Goal: Task Accomplishment & Management: Manage account settings

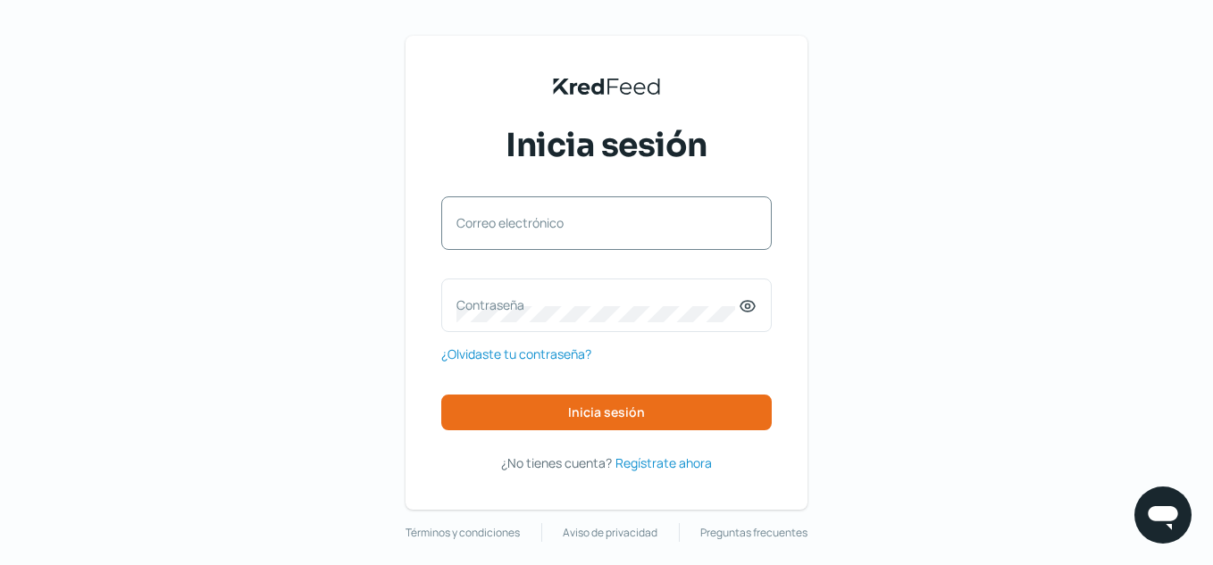
click at [578, 224] on label "Correo electrónico" at bounding box center [598, 222] width 282 height 17
click at [578, 224] on input "Correo electrónico" at bounding box center [607, 232] width 300 height 16
type input "[DOMAIN_NAME][EMAIL_ADDRESS][DOMAIN_NAME]"
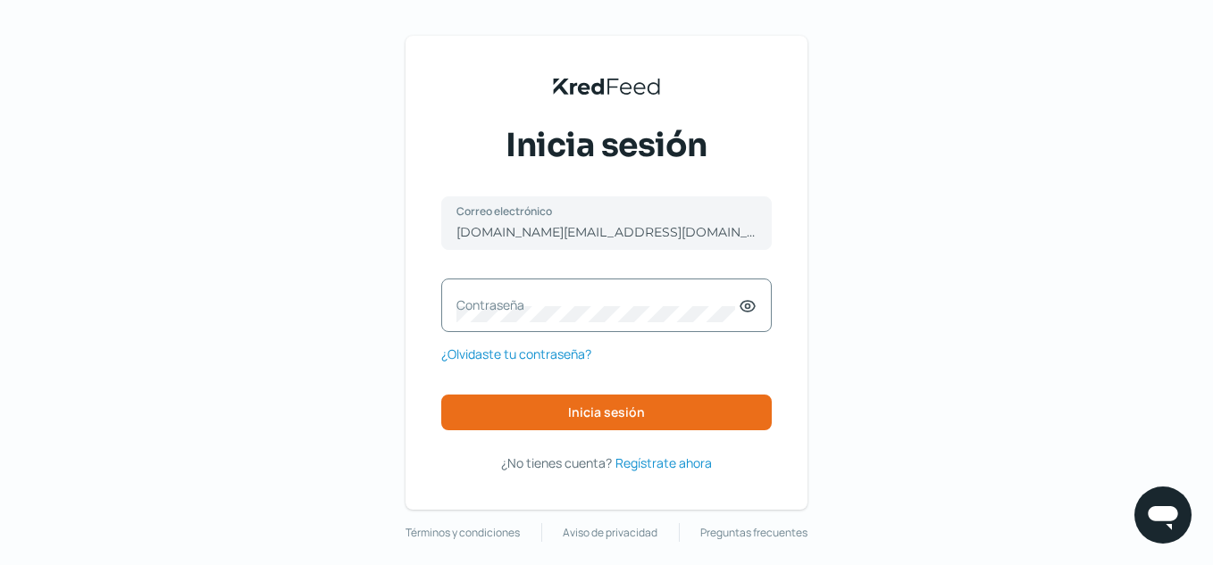
click at [557, 310] on label "Contraseña" at bounding box center [598, 305] width 282 height 17
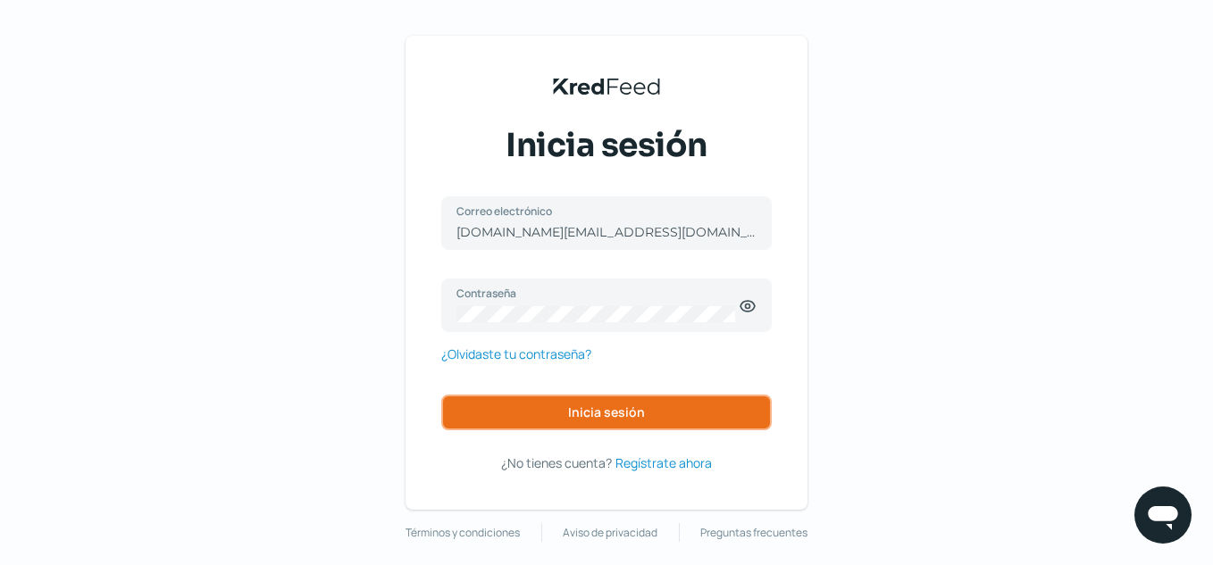
click at [584, 421] on button "Inicia sesión" at bounding box center [606, 413] width 331 height 36
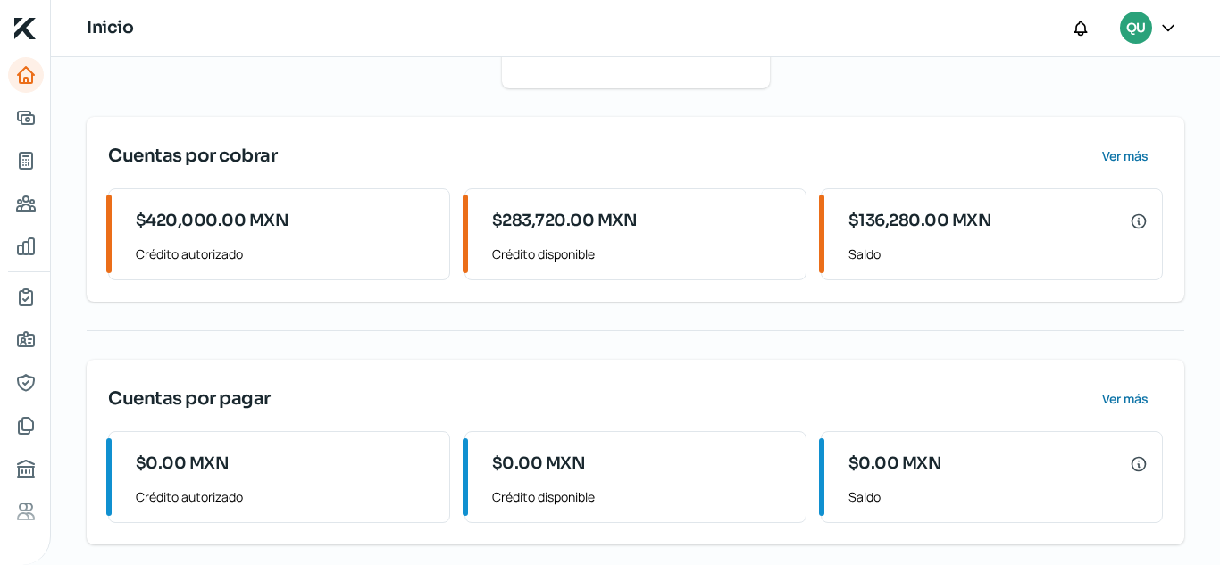
scroll to position [229, 0]
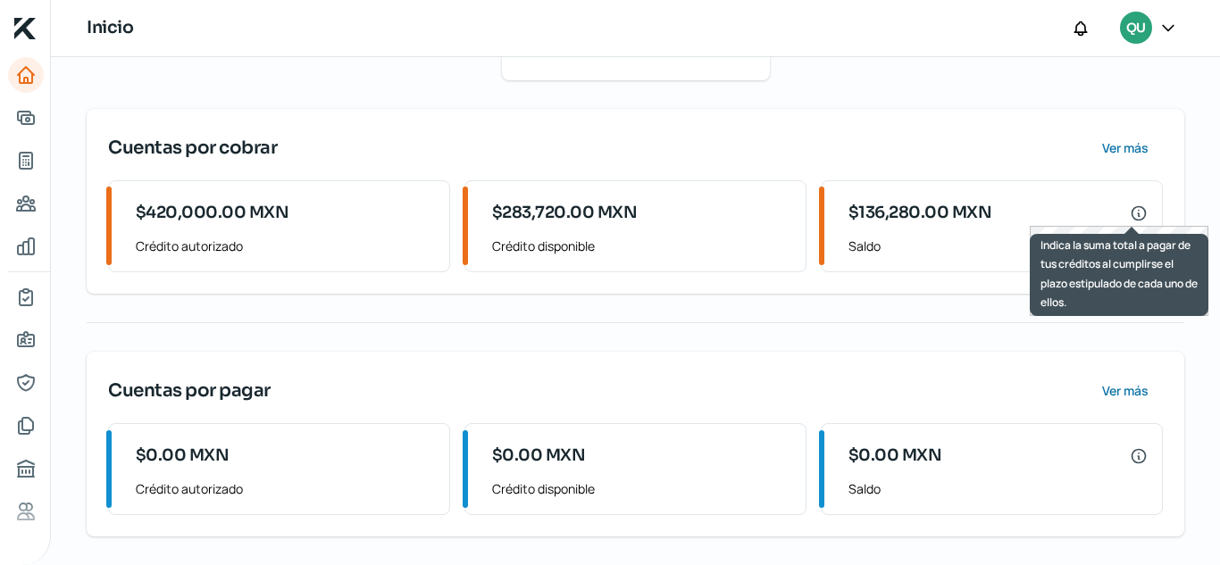
click at [1134, 214] on icon at bounding box center [1139, 214] width 18 height 18
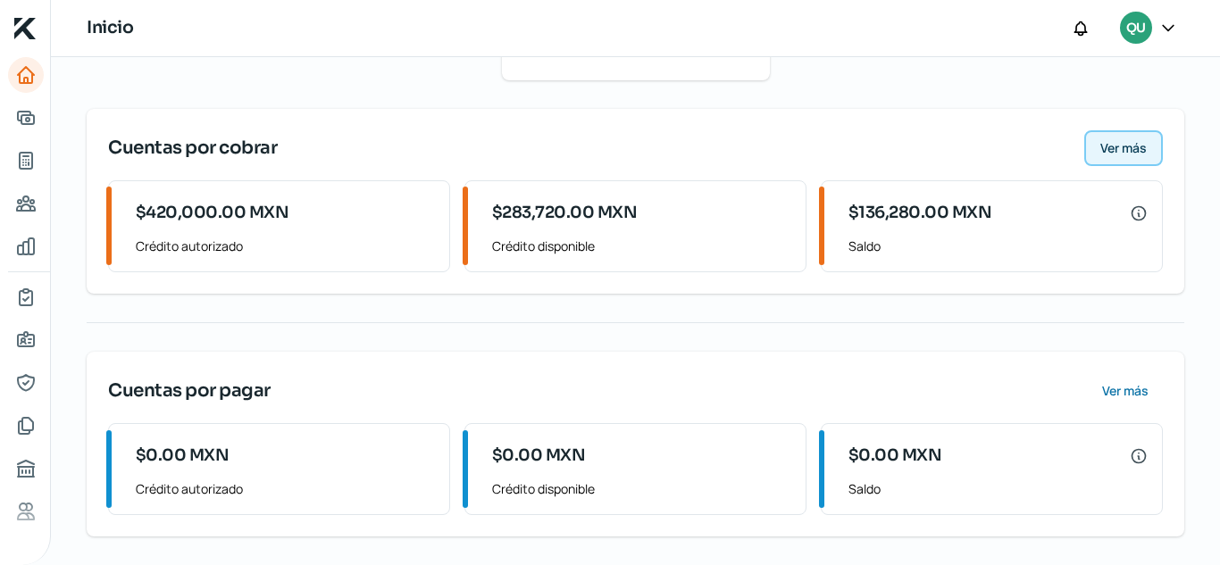
click at [1120, 149] on span "Ver más" at bounding box center [1124, 148] width 46 height 13
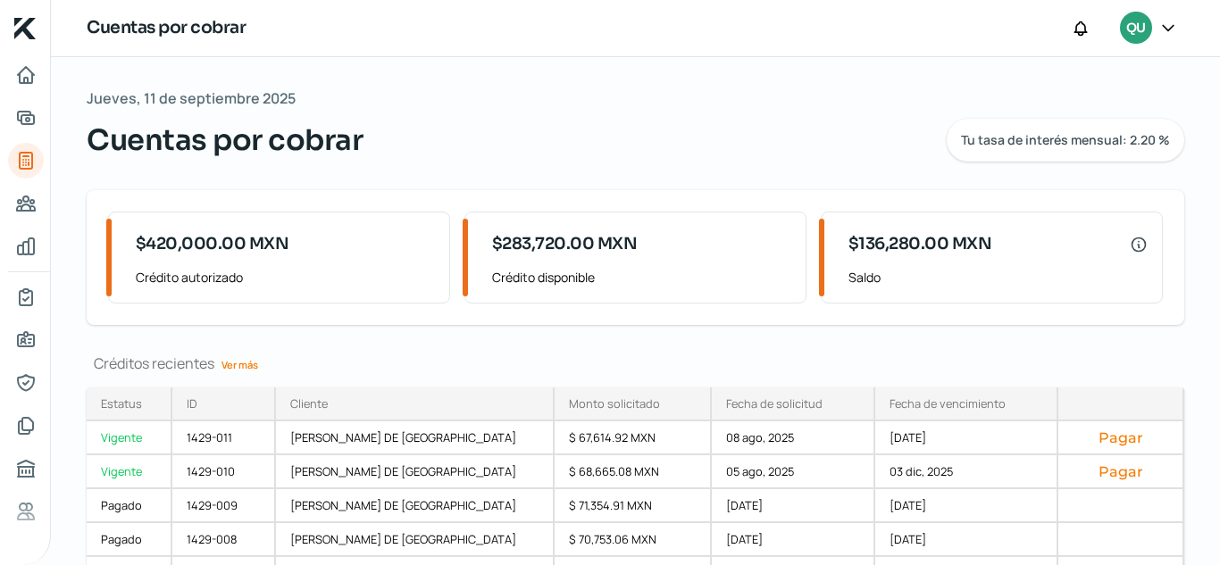
click at [1164, 27] on icon at bounding box center [1168, 27] width 11 height 5
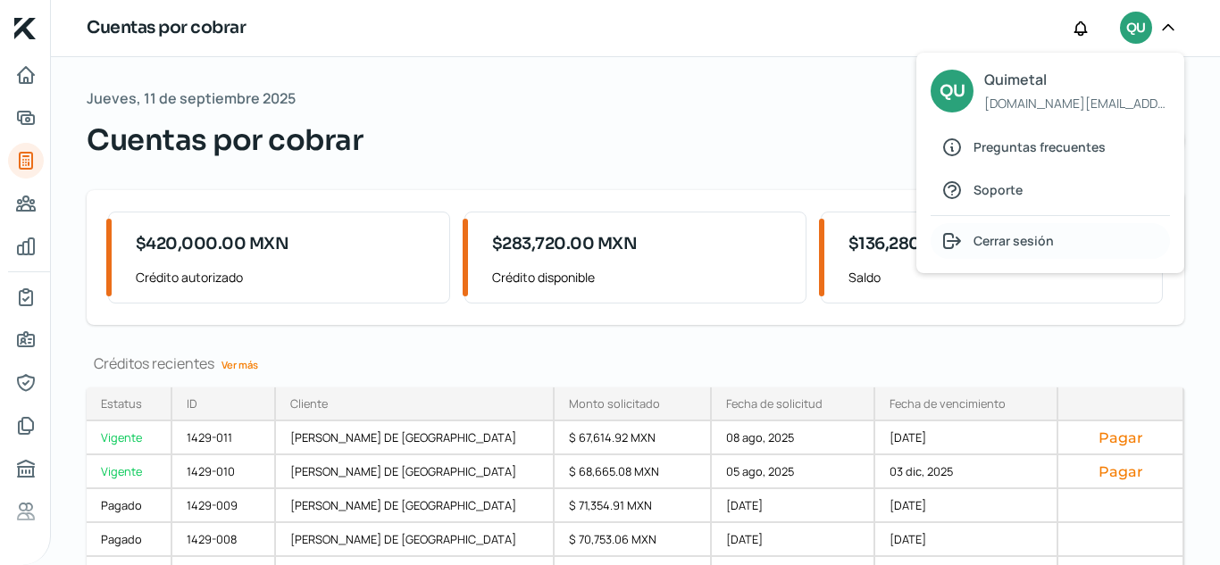
click at [1043, 239] on span "Cerrar sesión" at bounding box center [1014, 241] width 80 height 22
